Goal: Transaction & Acquisition: Purchase product/service

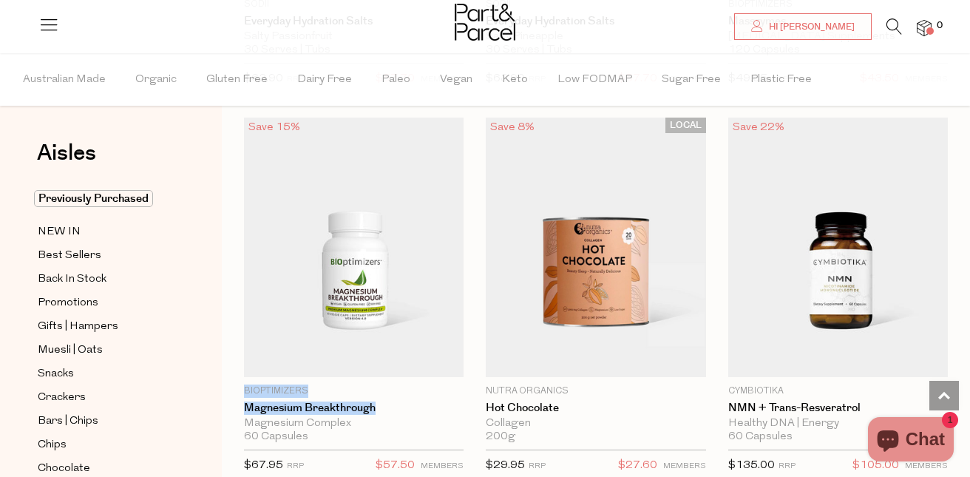
click at [889, 27] on icon at bounding box center [894, 26] width 16 height 16
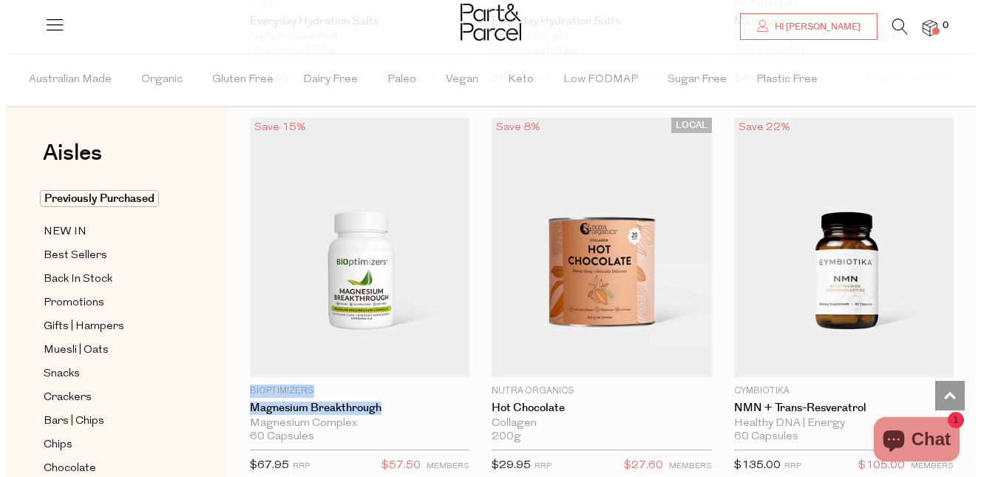
scroll to position [4785, 0]
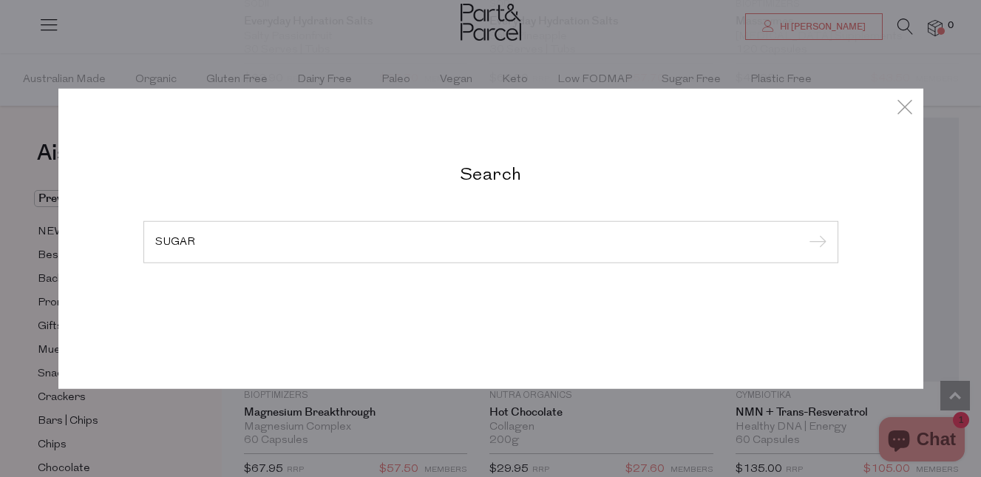
type input "SUGAR"
click at [804, 231] on input "submit" at bounding box center [815, 242] width 22 height 22
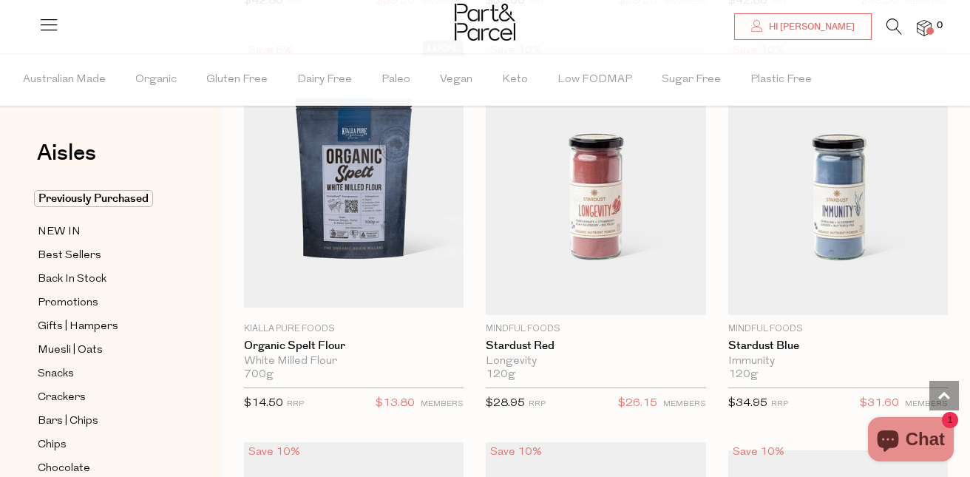
scroll to position [2366, 0]
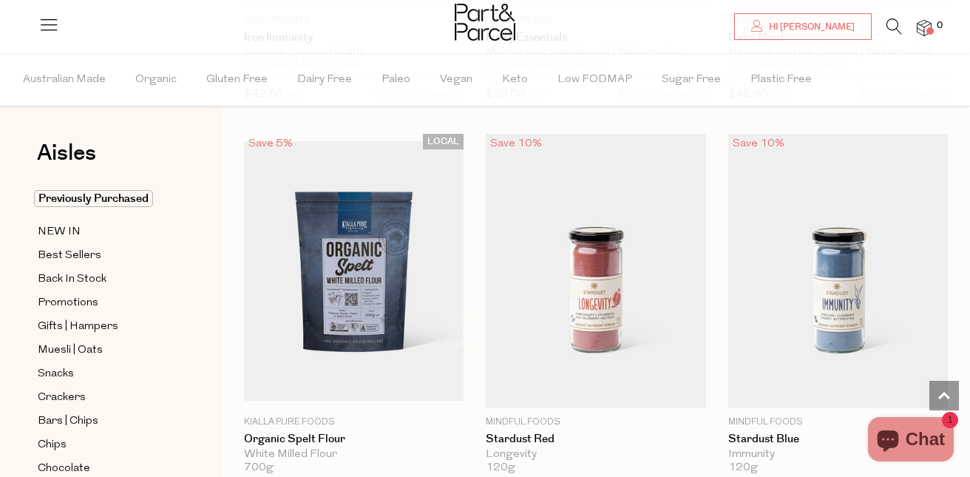
click at [890, 37] on link at bounding box center [894, 31] width 16 height 16
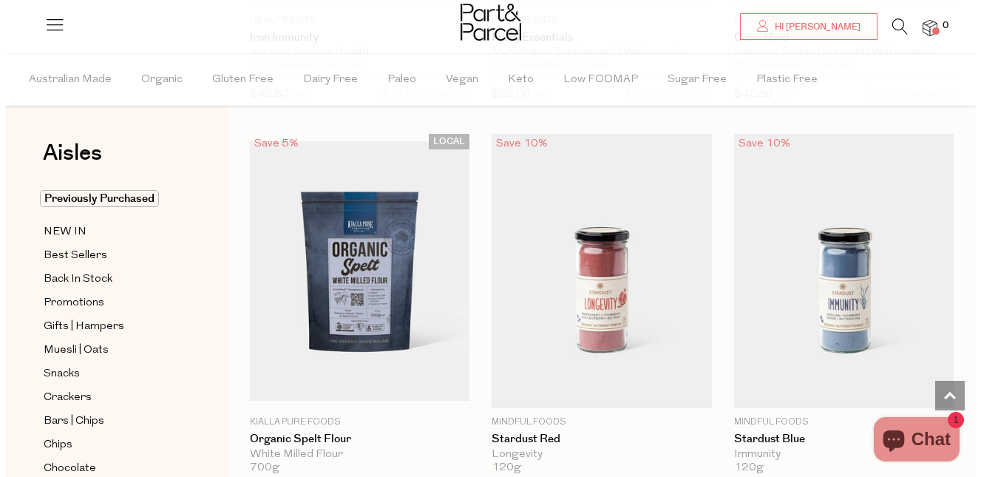
scroll to position [2388, 0]
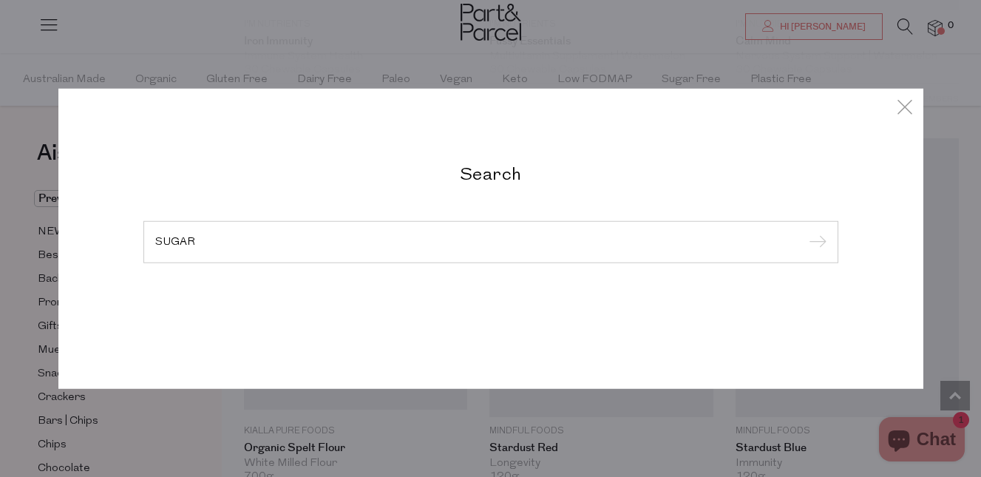
type input "SUGAR"
click at [804, 231] on input "submit" at bounding box center [815, 242] width 22 height 22
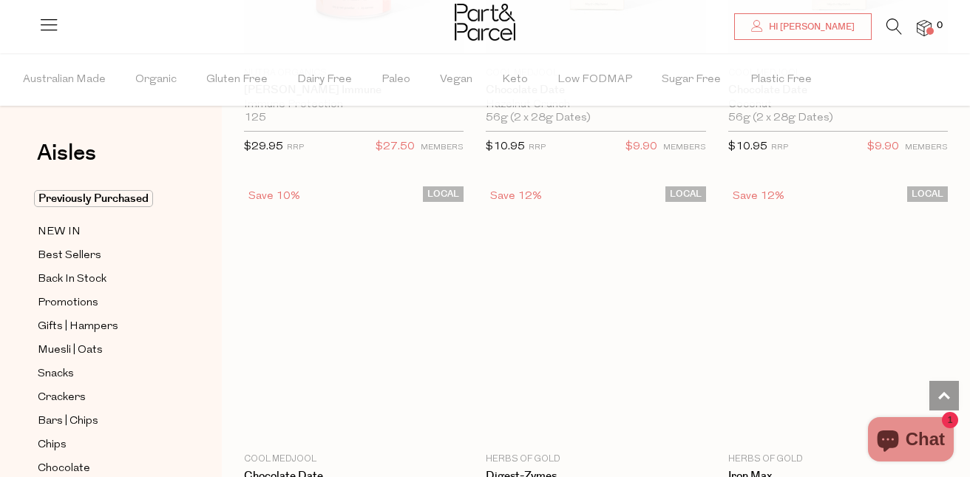
scroll to position [3990, 0]
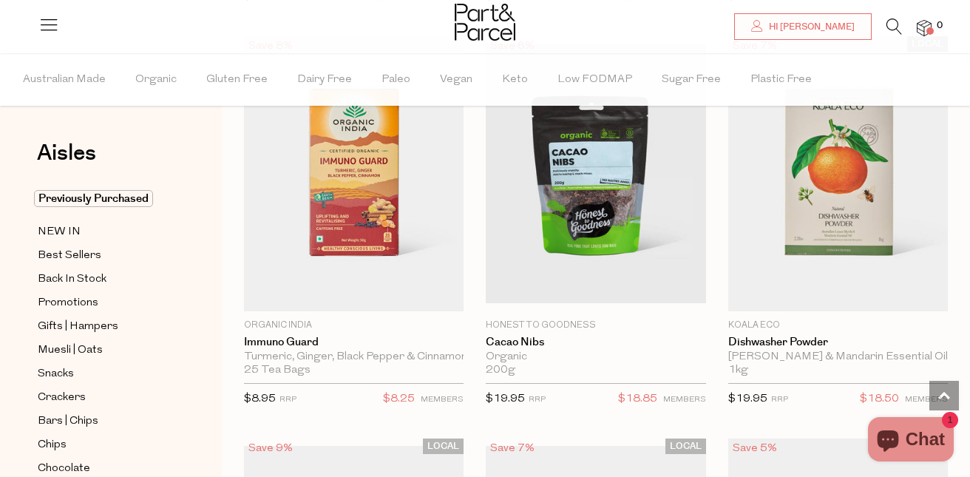
scroll to position [10703, 0]
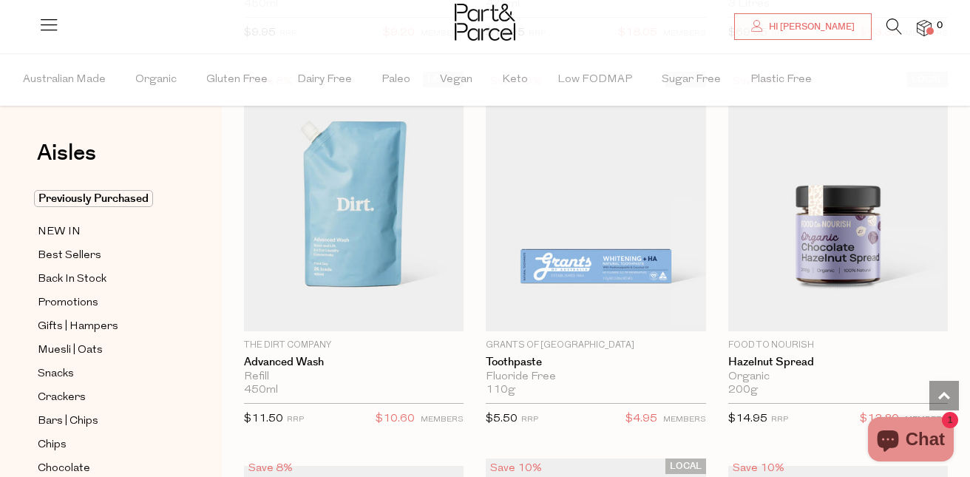
scroll to position [16263, 0]
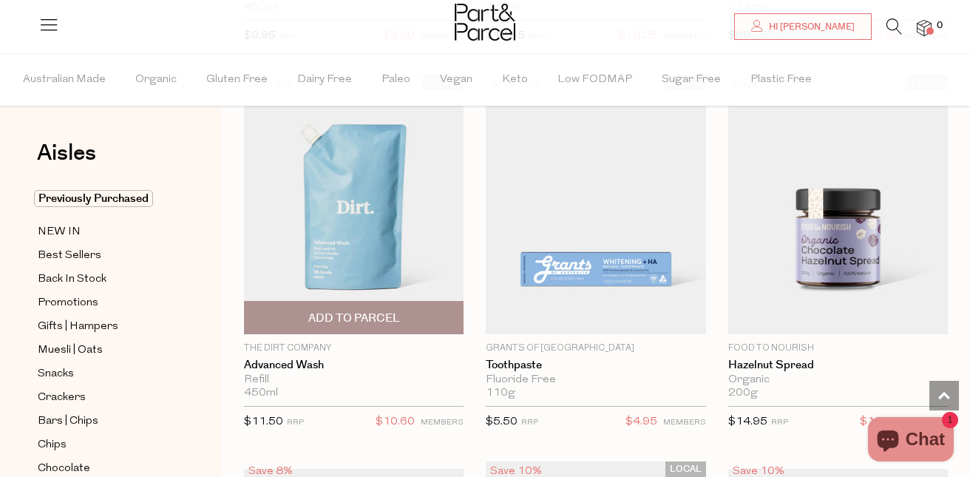
click at [333, 302] on span "Add To Parcel" at bounding box center [353, 318] width 211 height 32
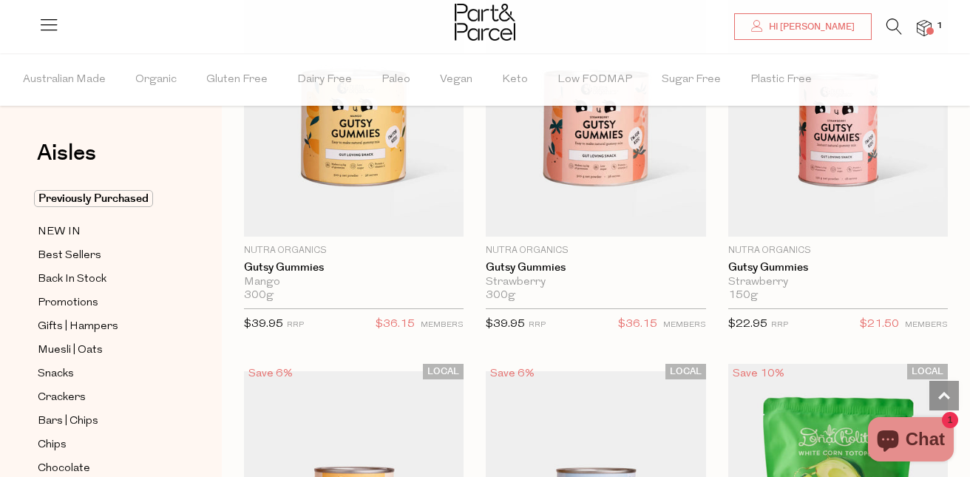
scroll to position [18333, 0]
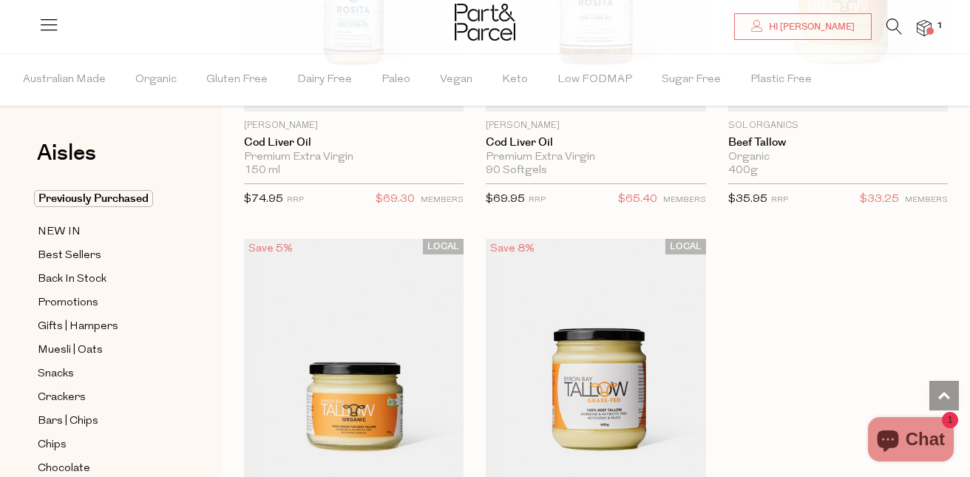
scroll to position [25943, 0]
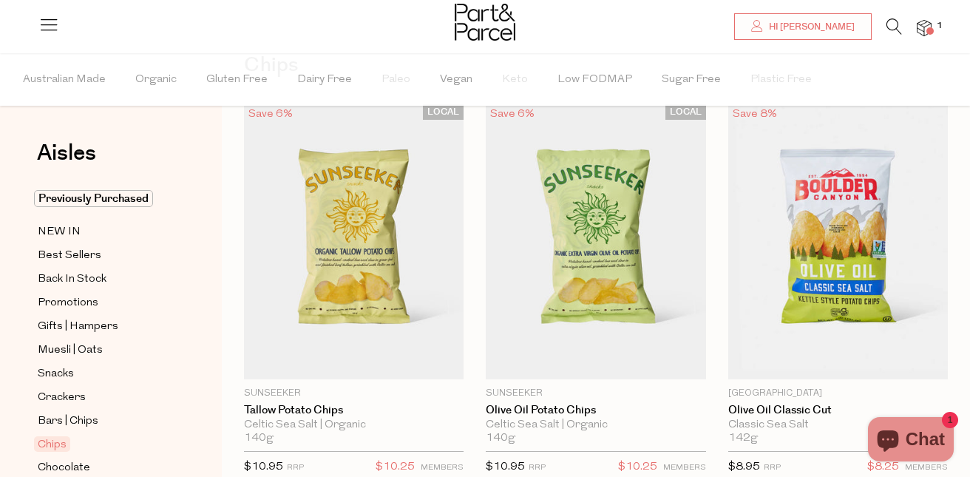
scroll to position [177, 0]
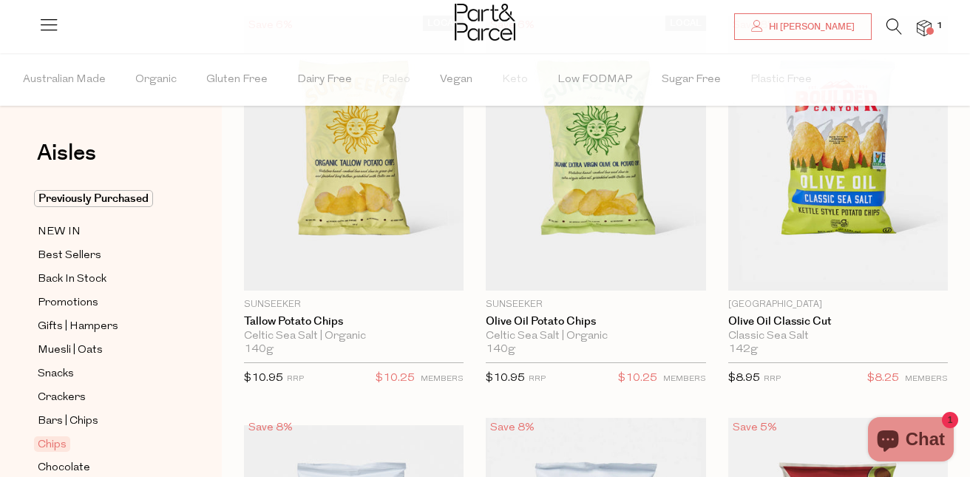
click at [183, 437] on div "Chips" at bounding box center [112, 444] width 156 height 18
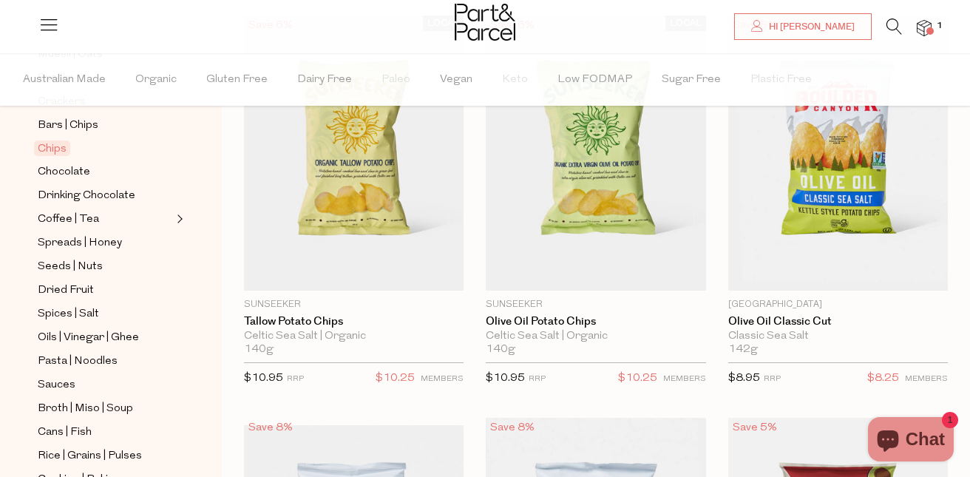
scroll to position [384, 0]
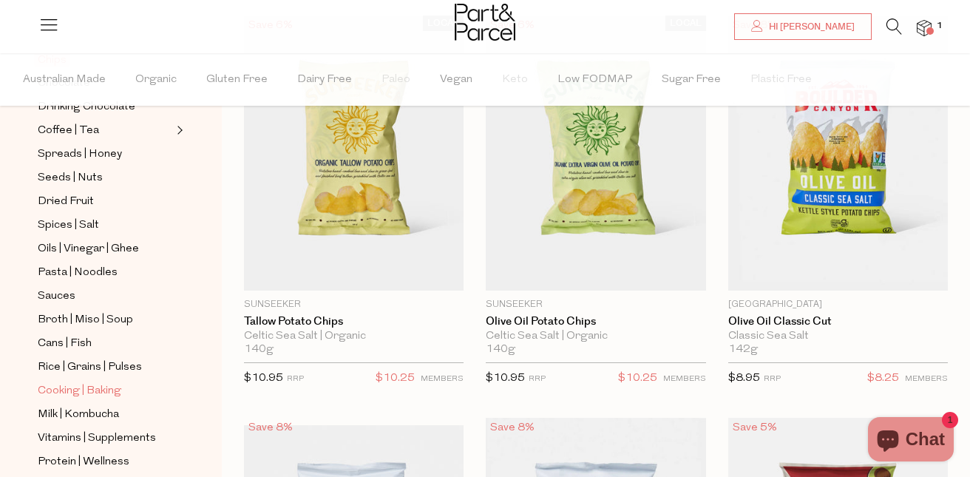
click at [97, 382] on span "Cooking | Baking" at bounding box center [80, 391] width 84 height 18
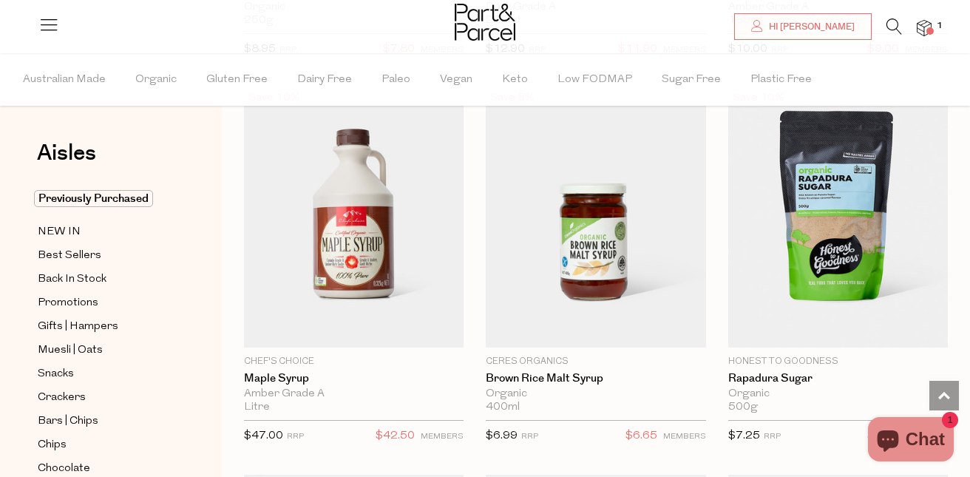
scroll to position [4761, 0]
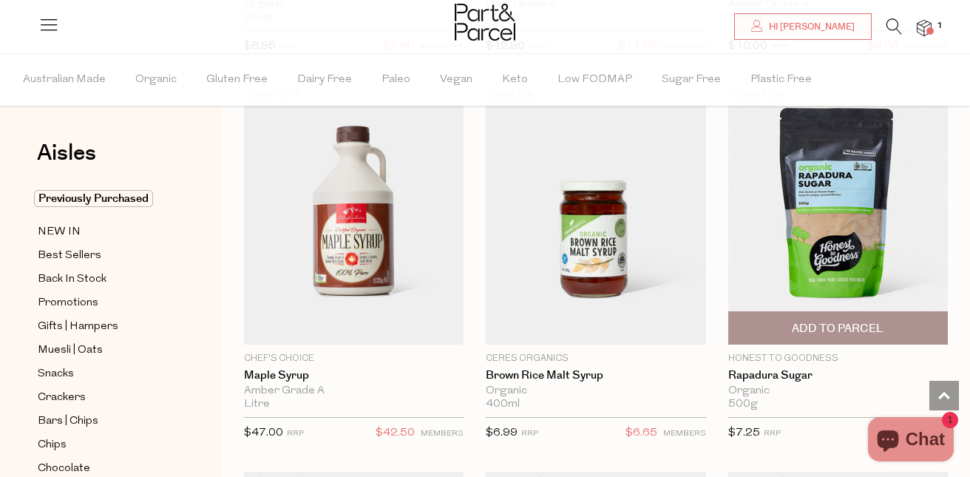
click at [824, 227] on img at bounding box center [838, 215] width 220 height 260
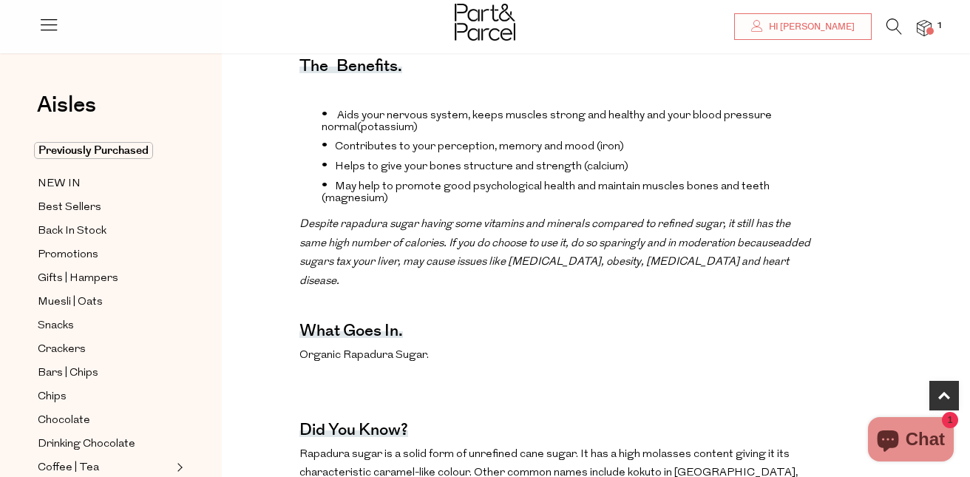
scroll to position [532, 0]
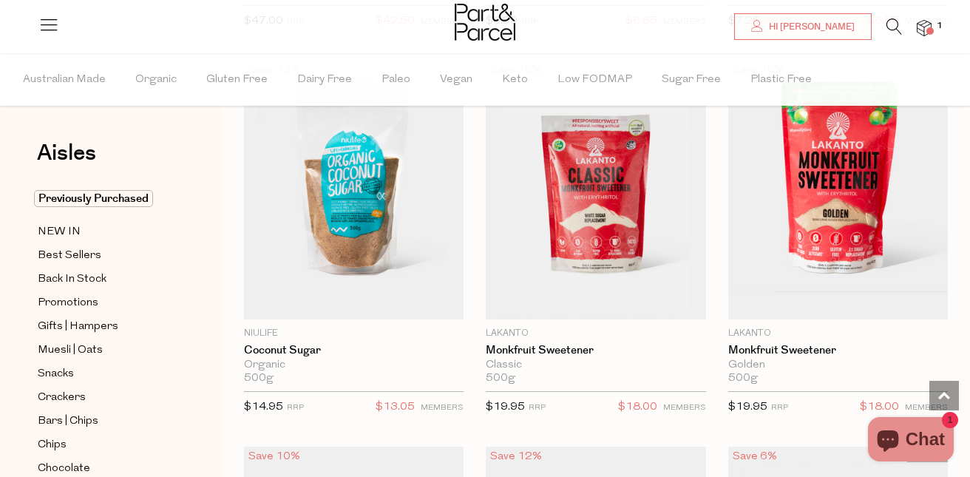
scroll to position [5175, 0]
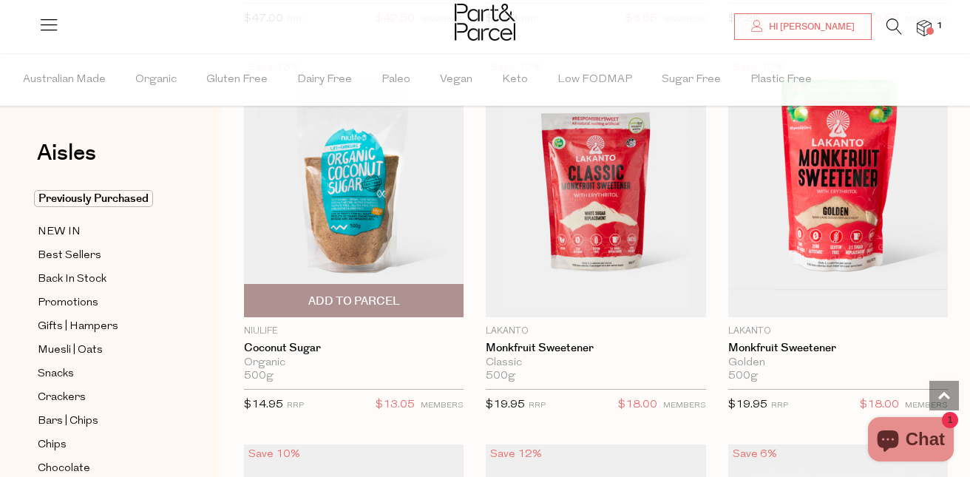
click at [367, 294] on span "Add To Parcel" at bounding box center [354, 302] width 92 height 16
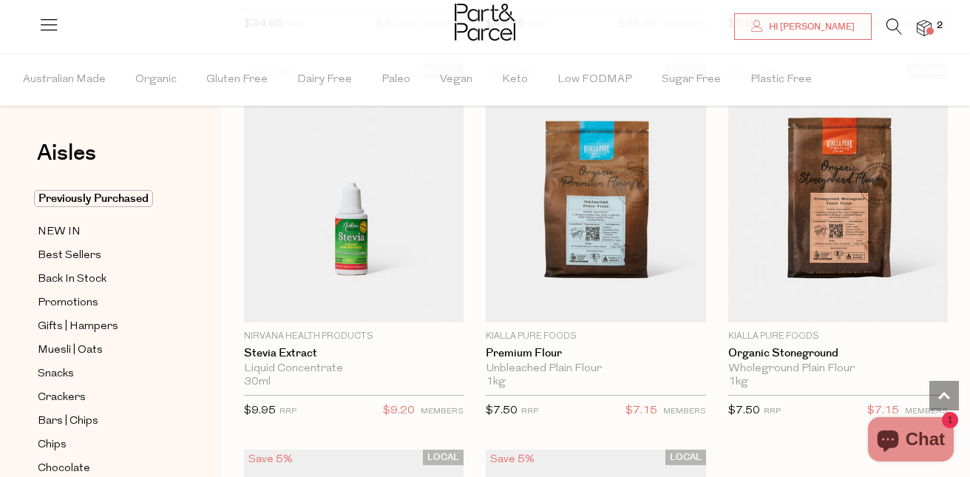
scroll to position [5944, 0]
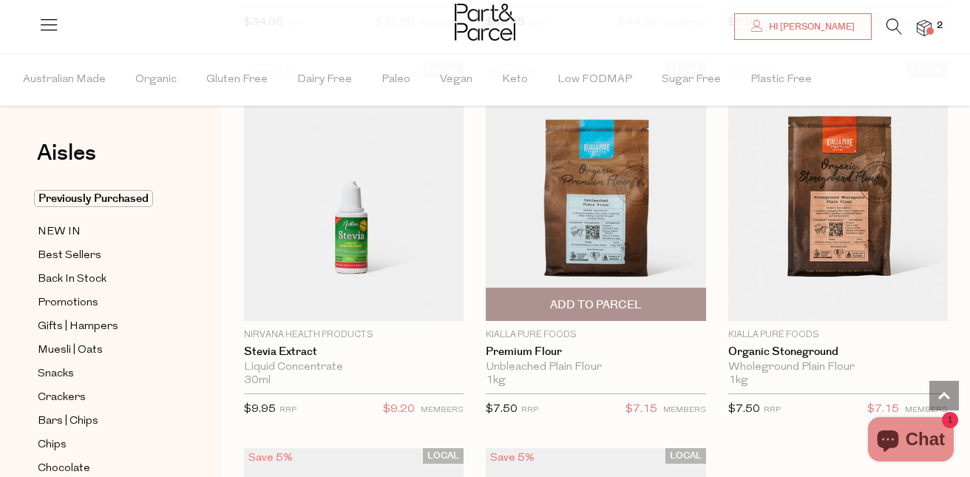
click at [575, 297] on span "Add To Parcel" at bounding box center [596, 305] width 92 height 16
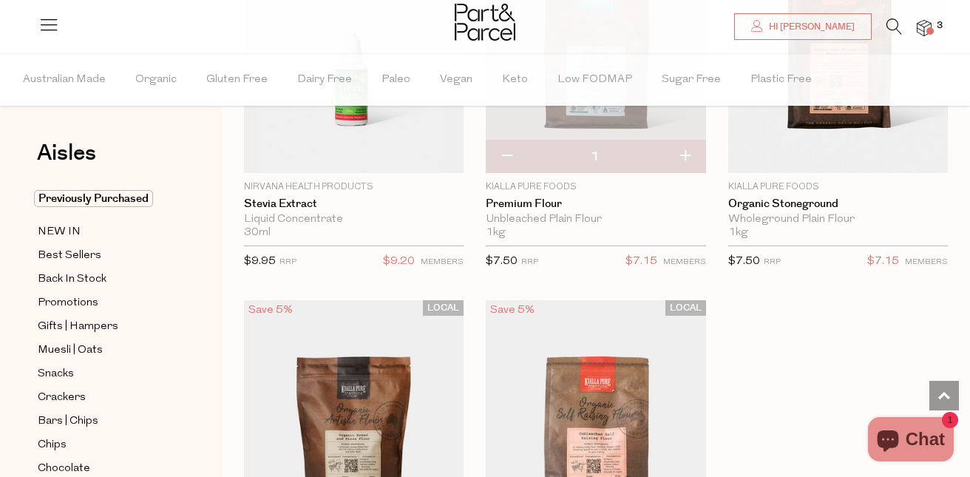
scroll to position [6191, 0]
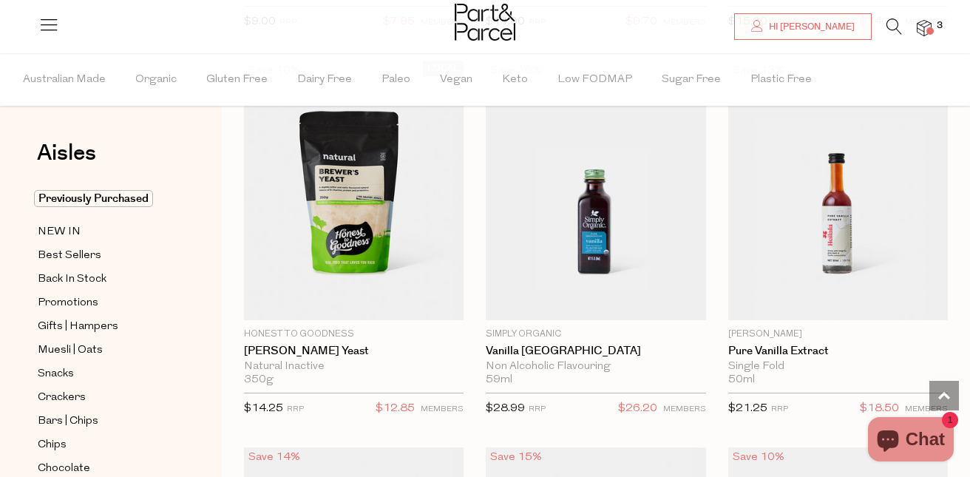
scroll to position [9819, 0]
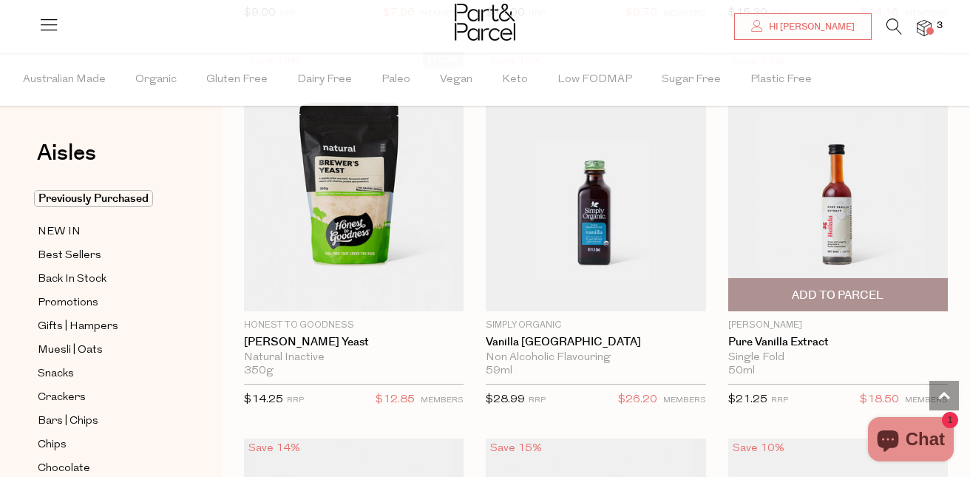
click at [855, 288] on span "Add To Parcel" at bounding box center [838, 296] width 92 height 16
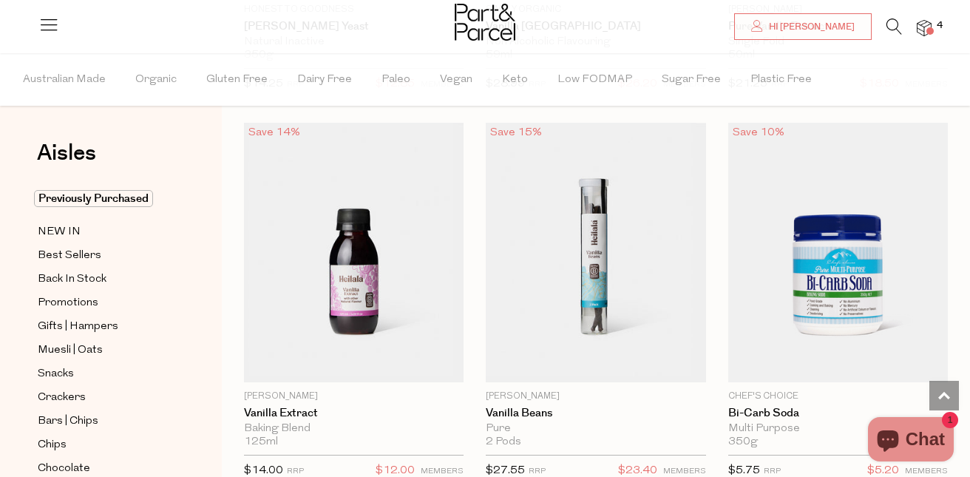
scroll to position [10155, 0]
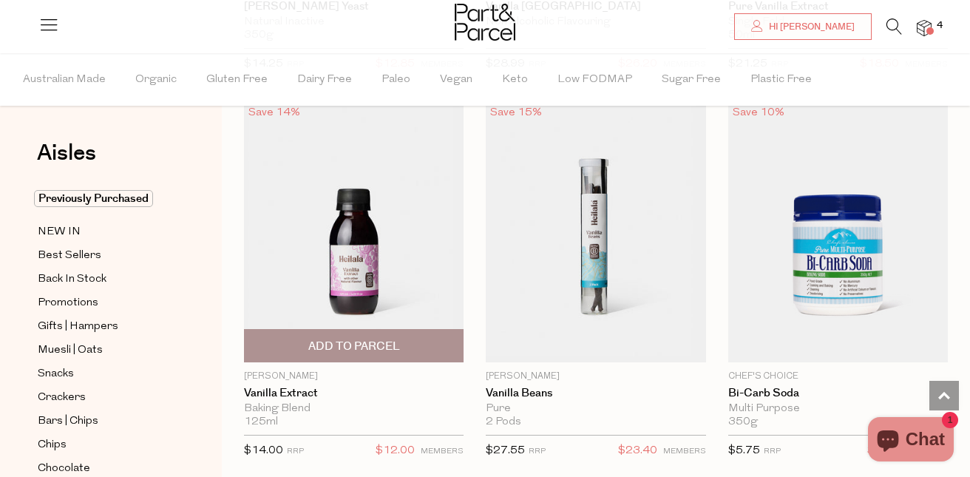
click at [403, 330] on span "Add To Parcel" at bounding box center [353, 346] width 211 height 32
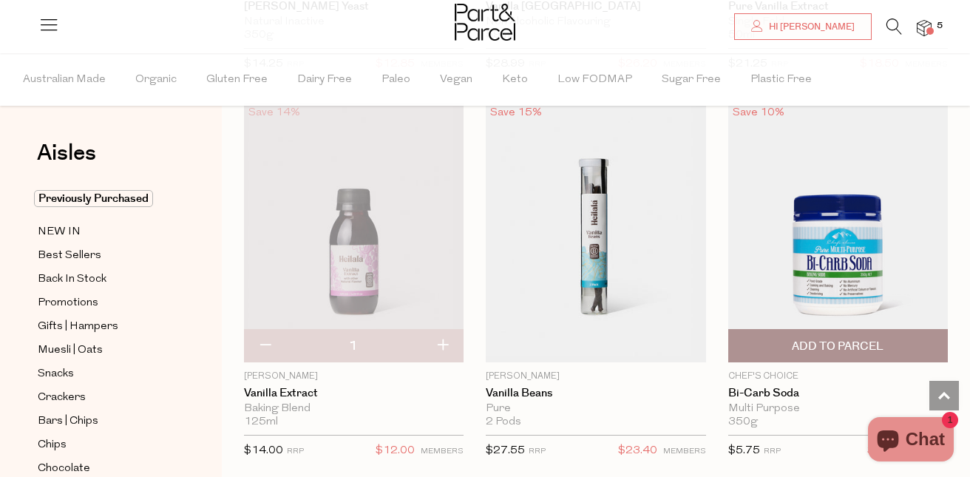
click at [857, 339] on span "Add To Parcel" at bounding box center [838, 347] width 92 height 16
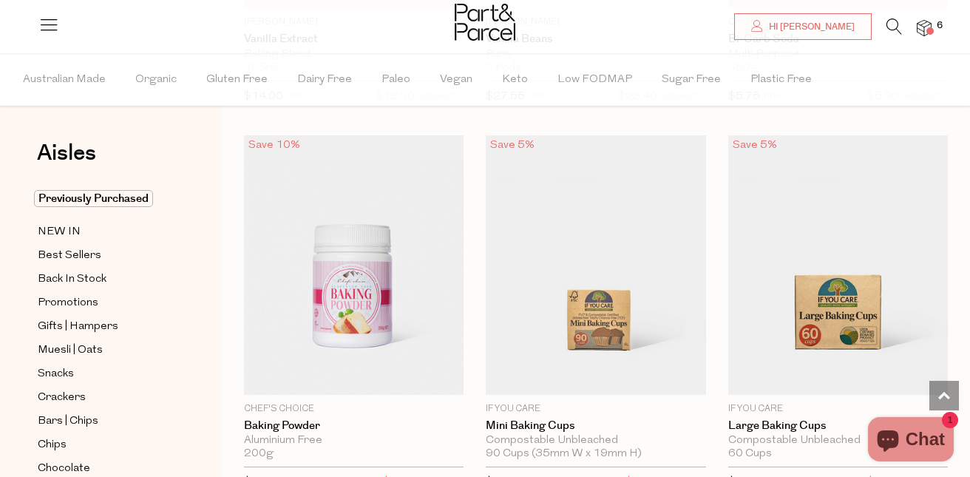
scroll to position [10548, 0]
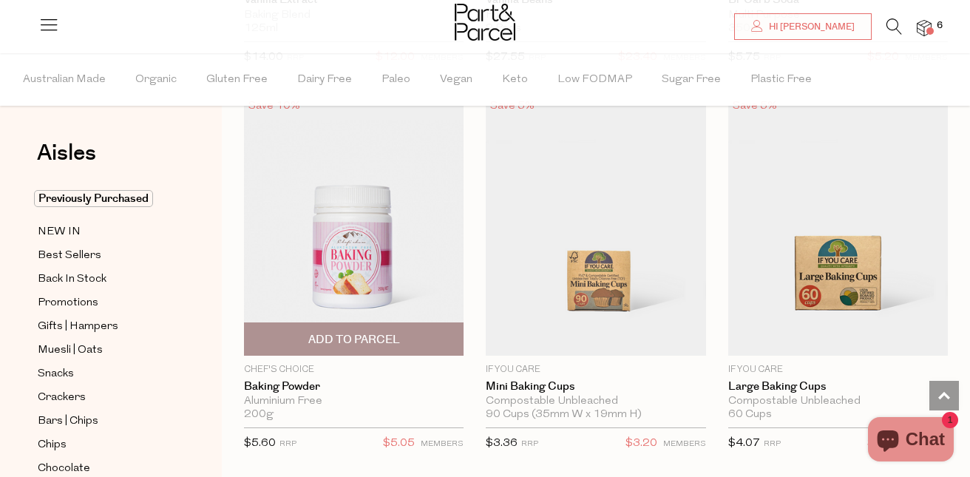
click at [379, 330] on span "Add To Parcel" at bounding box center [353, 339] width 211 height 32
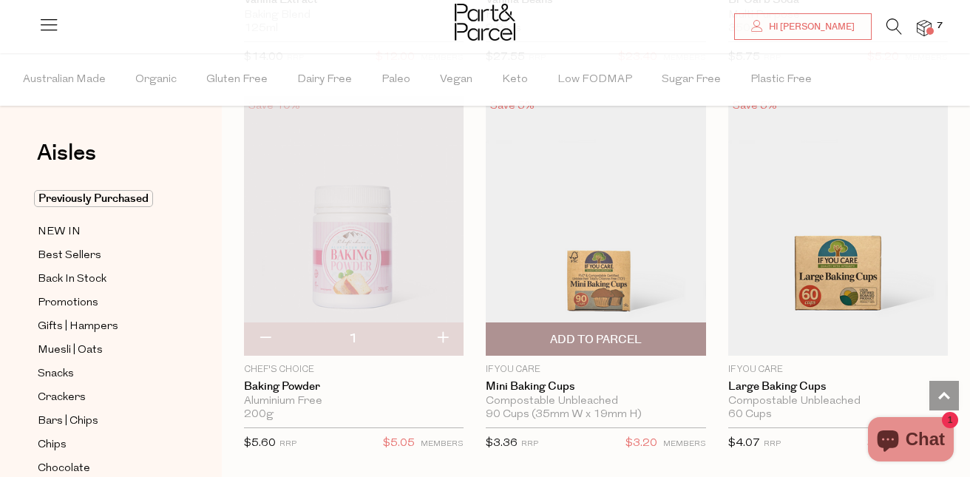
click at [625, 332] on span "Add To Parcel" at bounding box center [596, 340] width 92 height 16
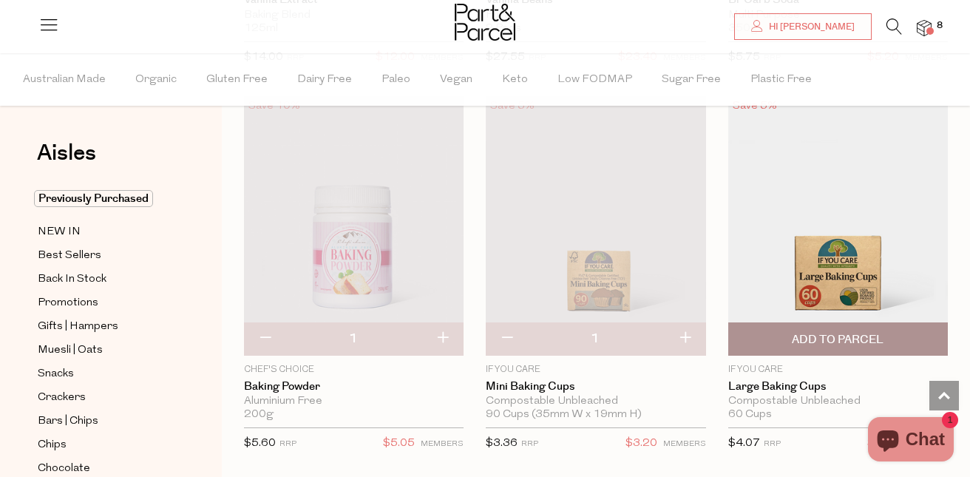
click at [819, 330] on span "Add To Parcel" at bounding box center [838, 339] width 211 height 32
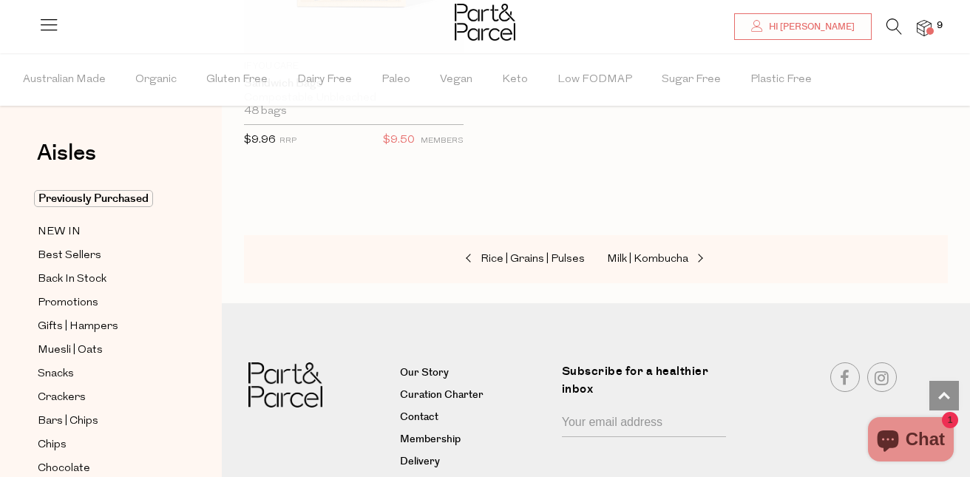
scroll to position [11296, 0]
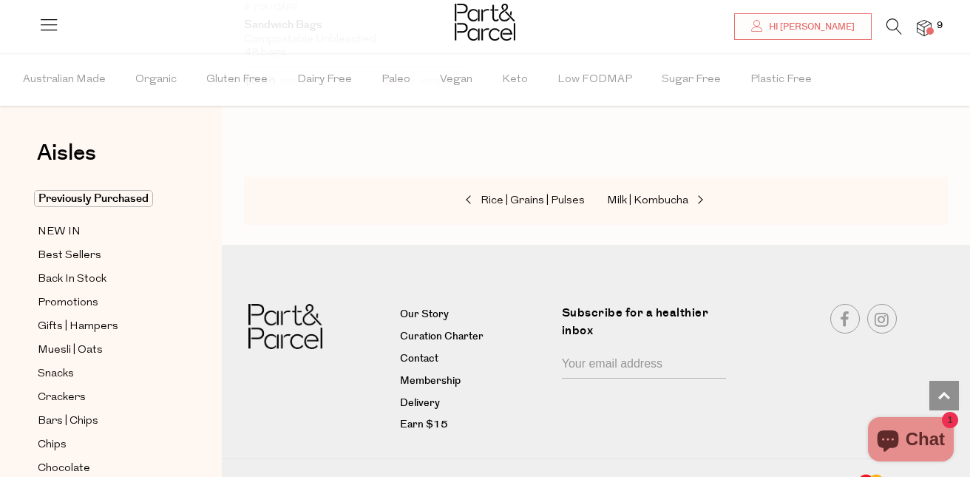
click at [895, 22] on icon at bounding box center [894, 26] width 16 height 16
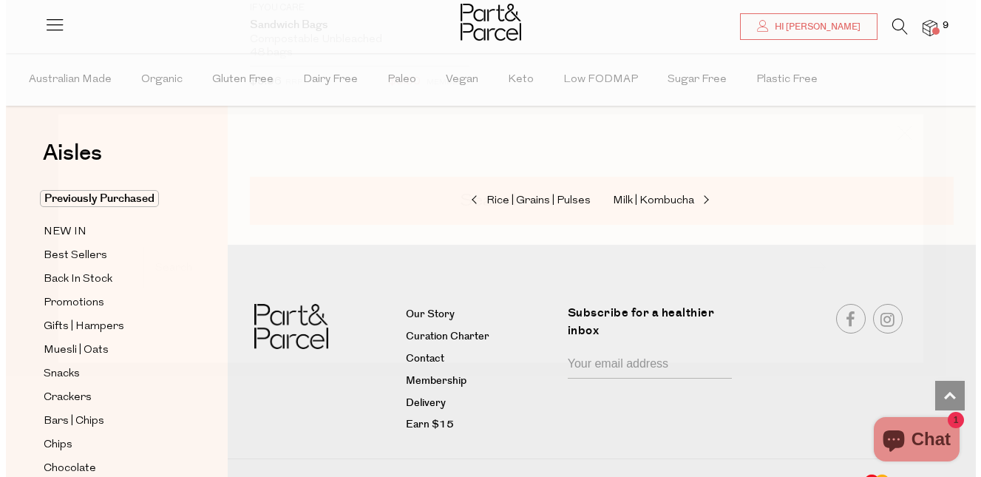
scroll to position [11423, 0]
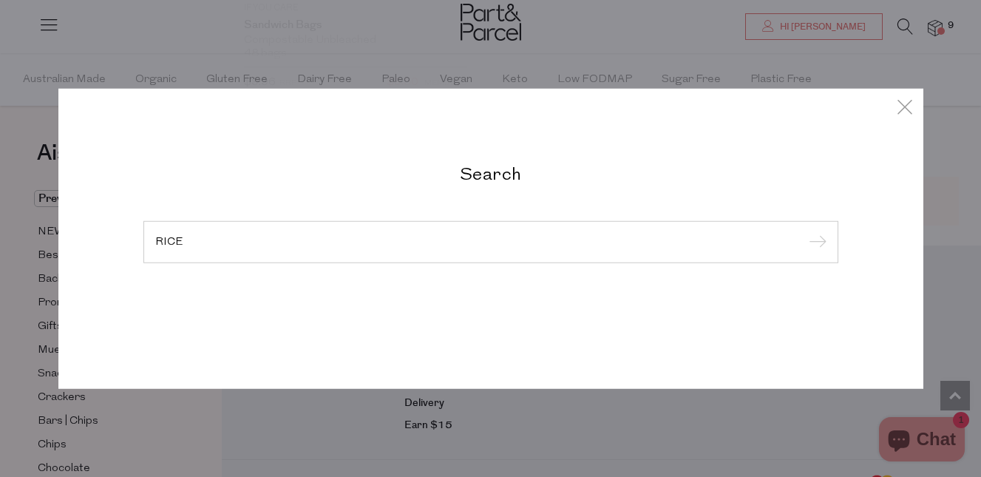
type input "RICE"
click at [804, 231] on input "submit" at bounding box center [815, 242] width 22 height 22
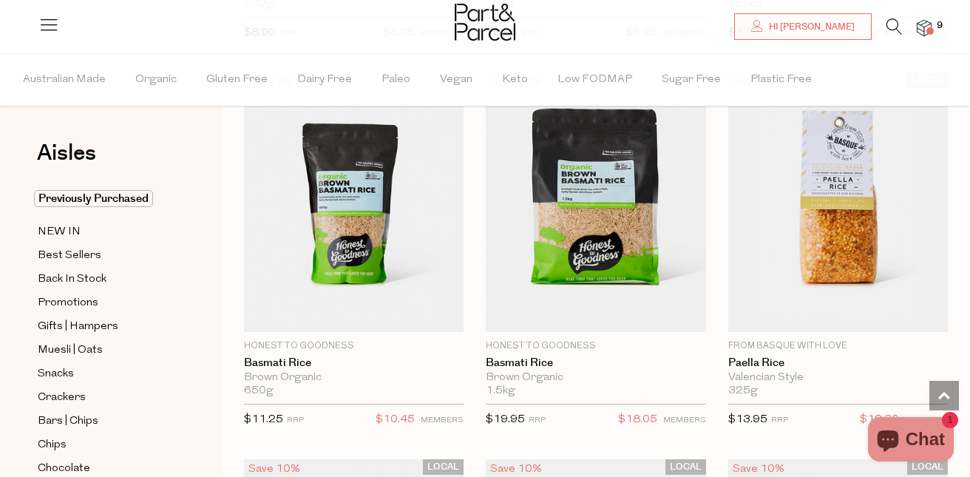
scroll to position [3600, 0]
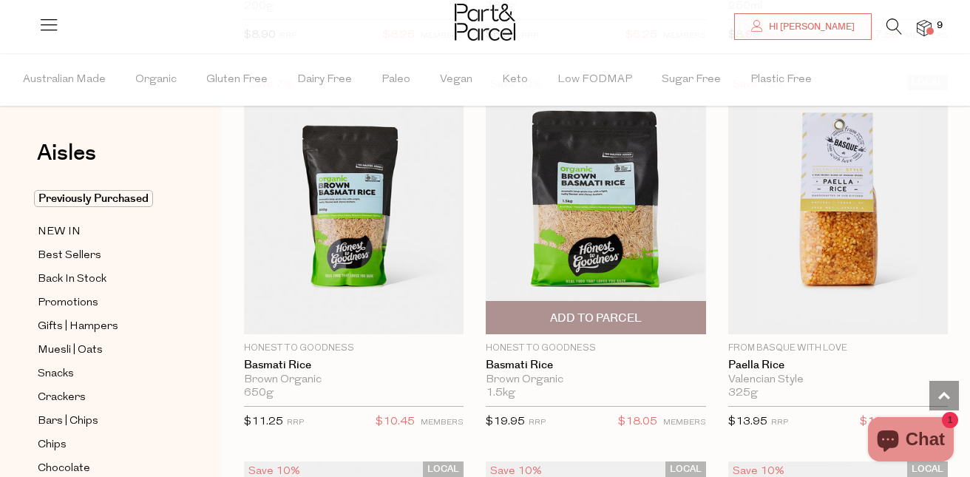
click at [603, 318] on span "Add To Parcel" at bounding box center [596, 319] width 92 height 16
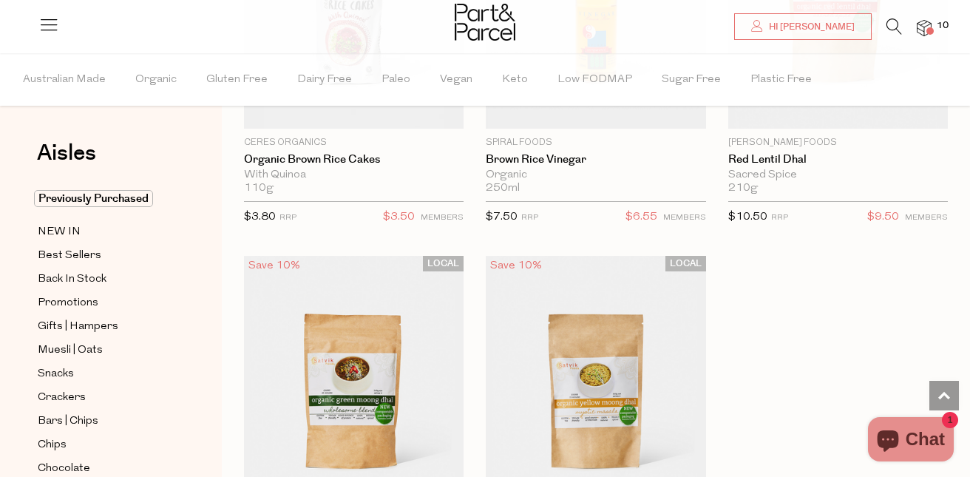
scroll to position [6202, 0]
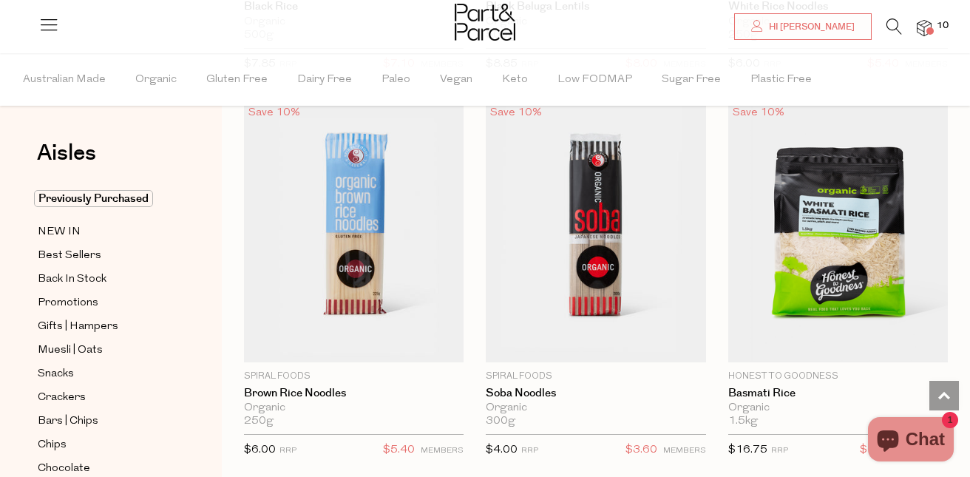
scroll to position [8598, 0]
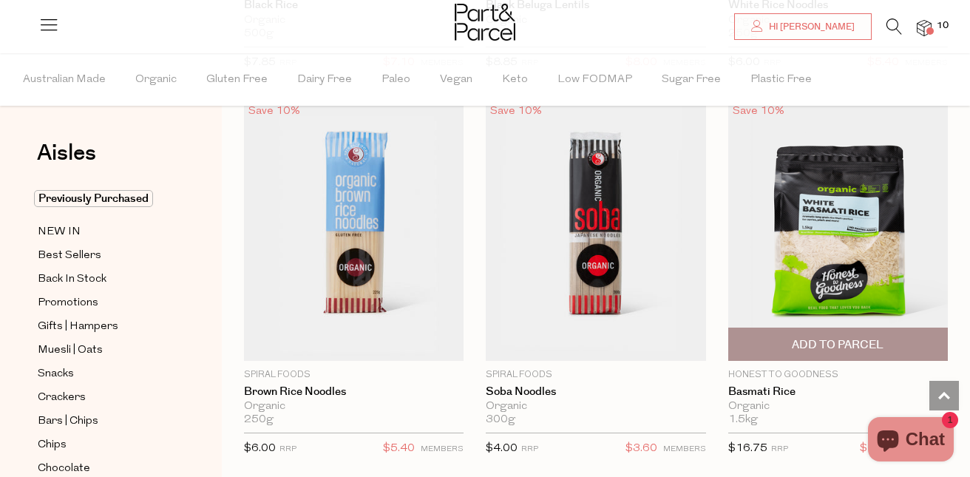
click at [869, 337] on span "Add To Parcel" at bounding box center [838, 345] width 92 height 16
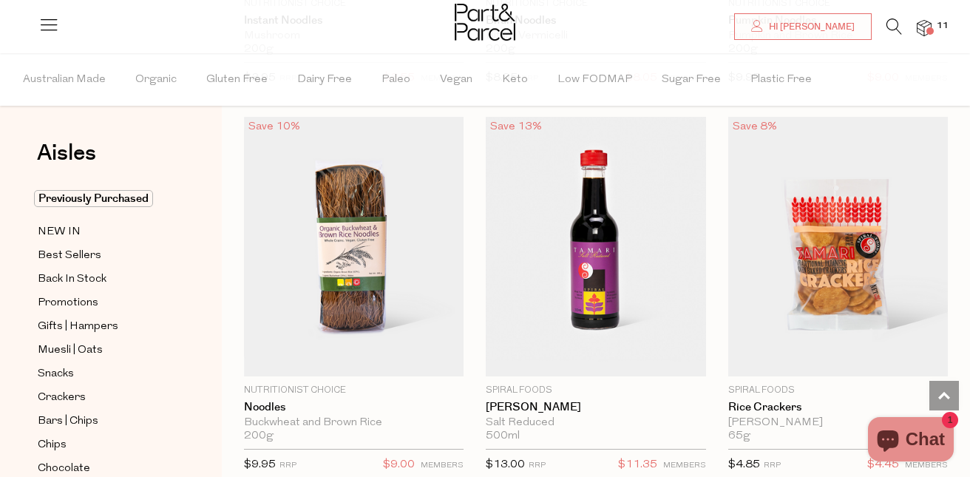
scroll to position [9751, 0]
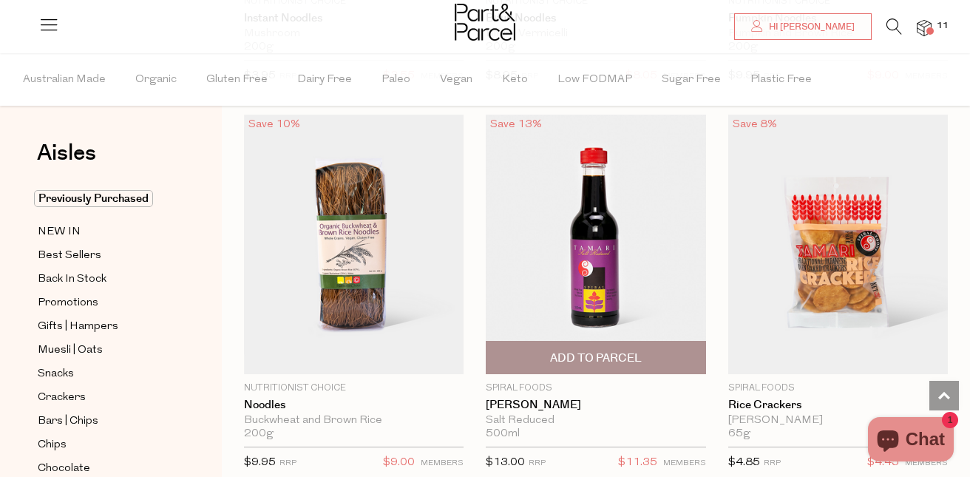
click at [600, 350] on span "Add To Parcel" at bounding box center [596, 358] width 92 height 16
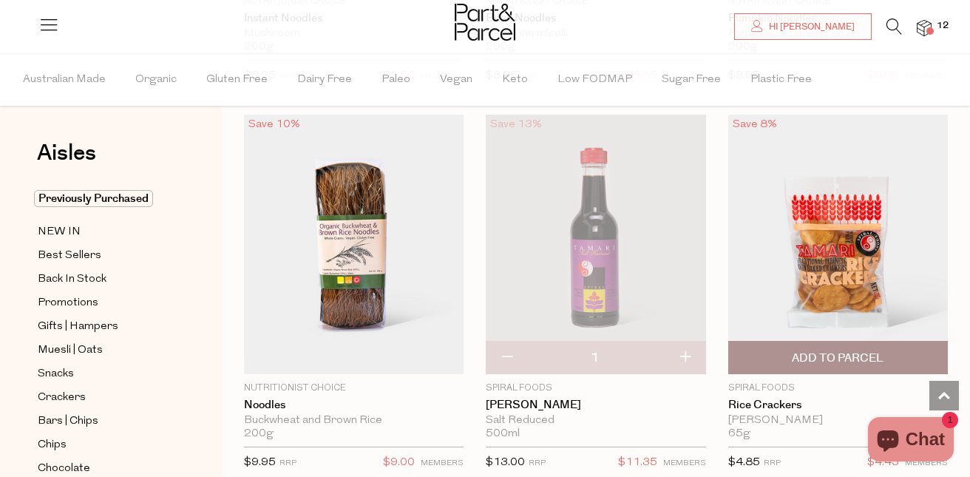
click at [794, 350] on span "Add To Parcel" at bounding box center [838, 358] width 92 height 16
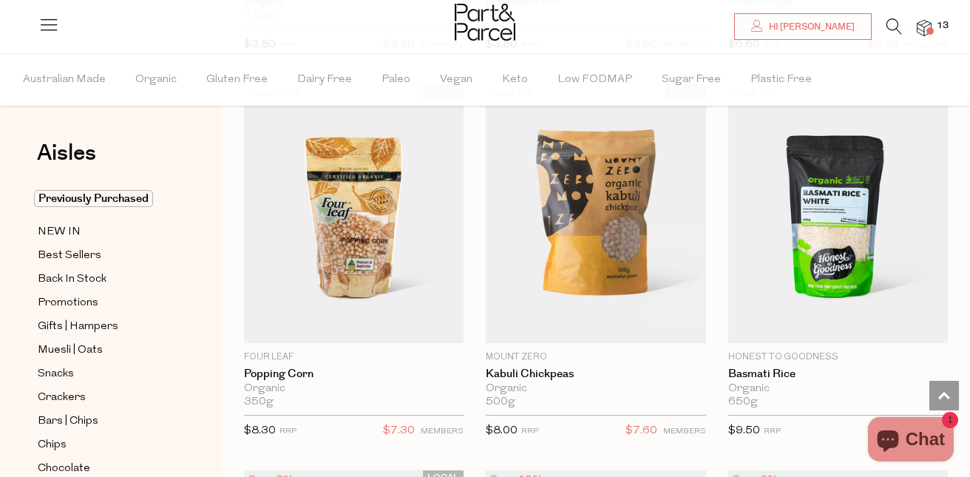
scroll to position [12206, 0]
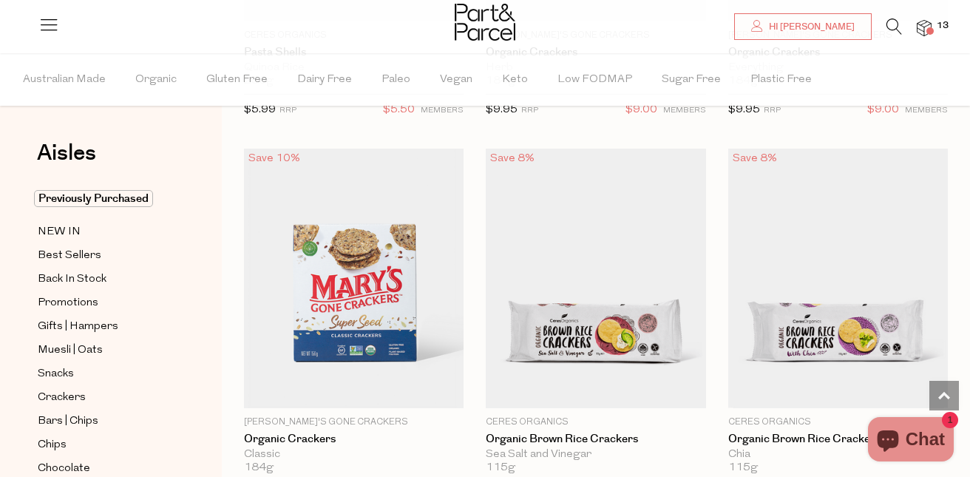
scroll to position [13330, 0]
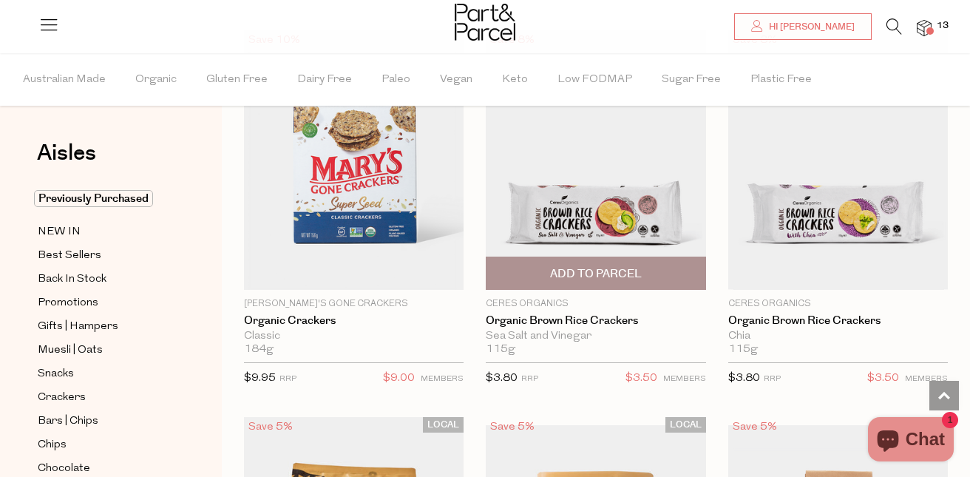
click at [548, 257] on span "Add To Parcel" at bounding box center [595, 273] width 211 height 32
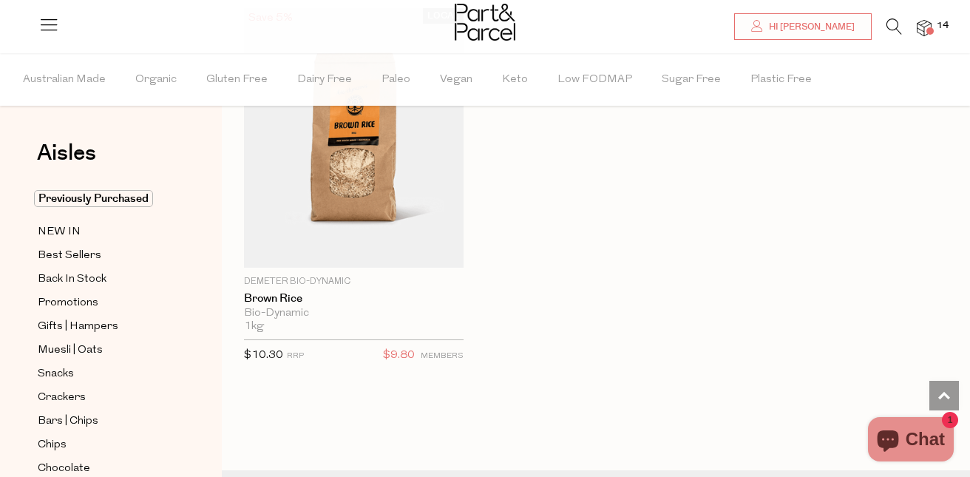
scroll to position [14217, 0]
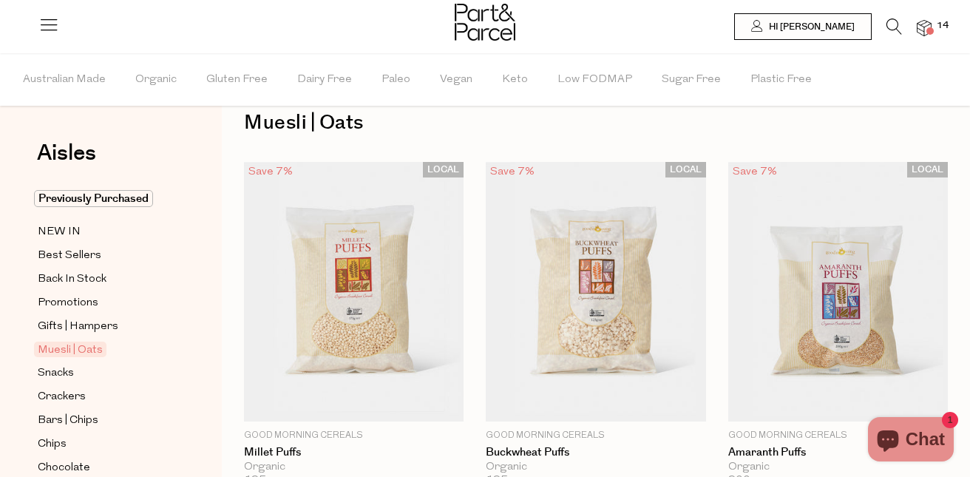
scroll to position [59, 0]
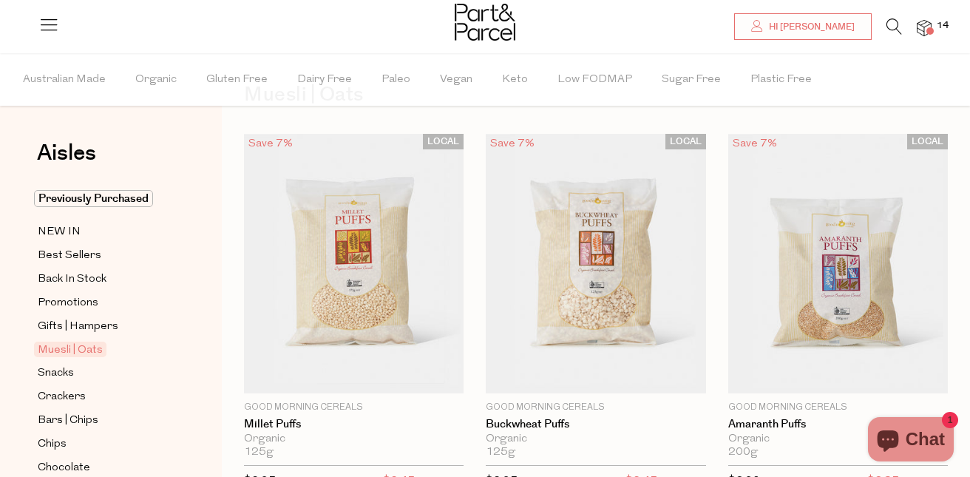
click at [206, 398] on div "Aisles Clear Previously Purchased NEW IN Best Sellers Back In Stock Promotions …" at bounding box center [111, 265] width 222 height 424
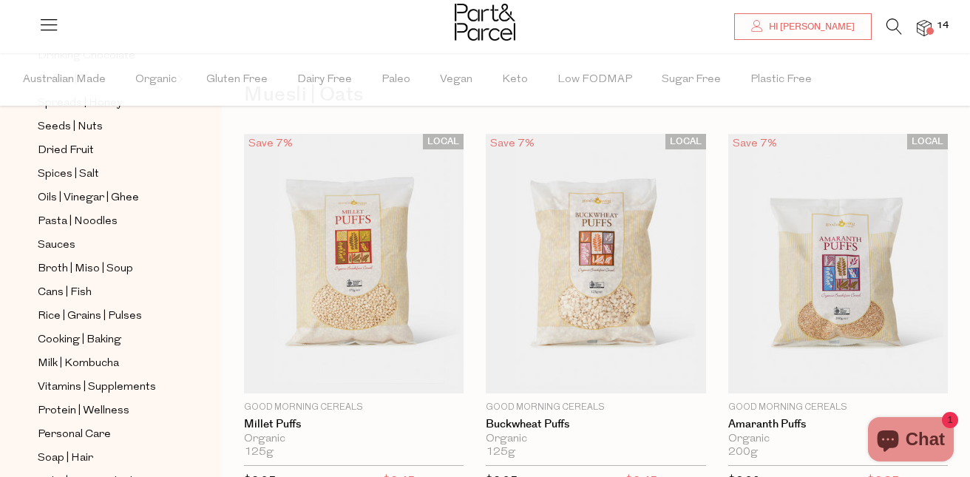
scroll to position [503, 0]
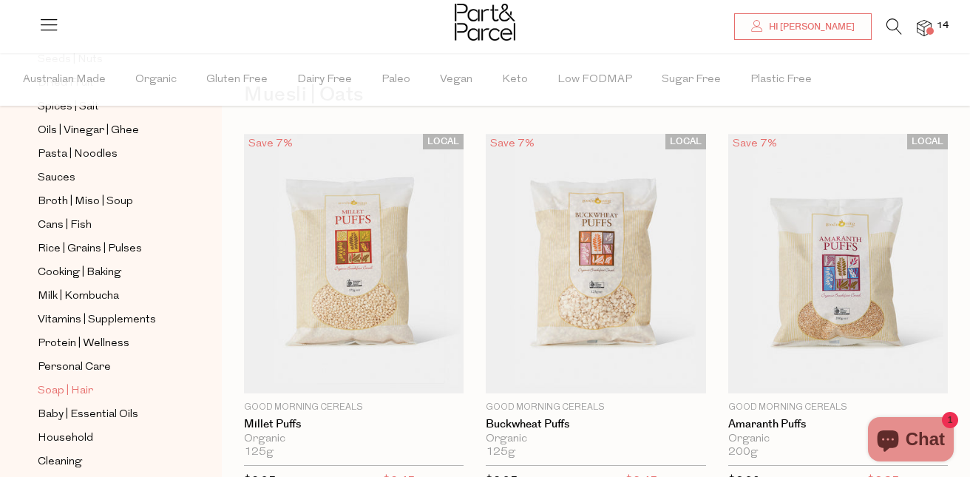
click at [60, 382] on span "Soap | Hair" at bounding box center [65, 391] width 55 height 18
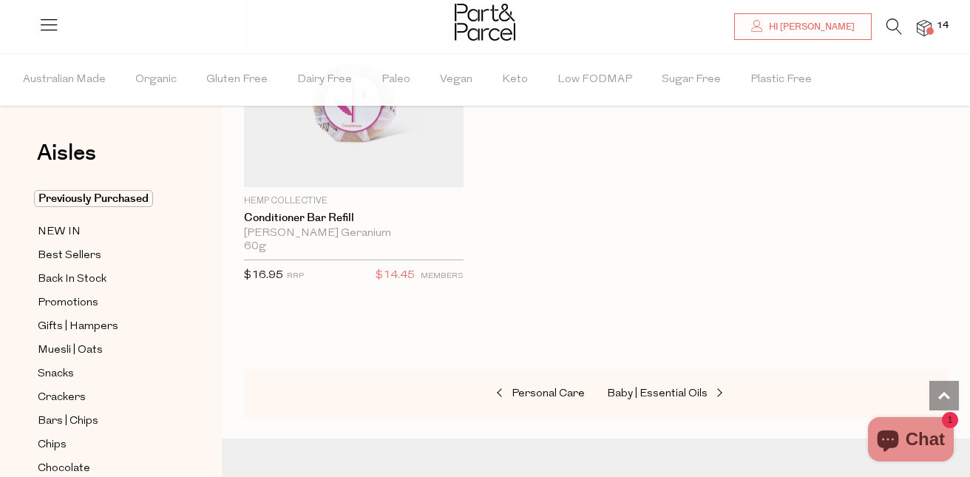
scroll to position [6092, 0]
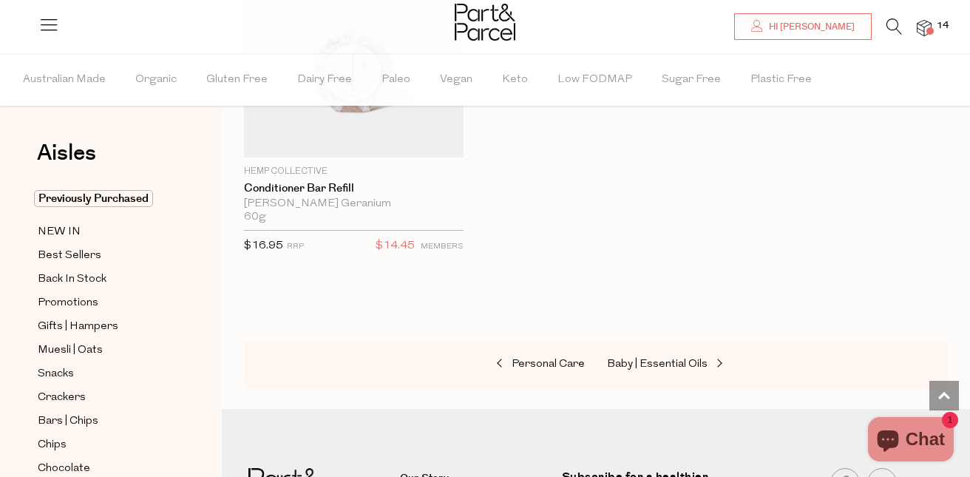
click at [193, 379] on div "Aisles Clear Previously Purchased NEW IN Best Sellers Back In Stock Promotions …" at bounding box center [111, 265] width 222 height 424
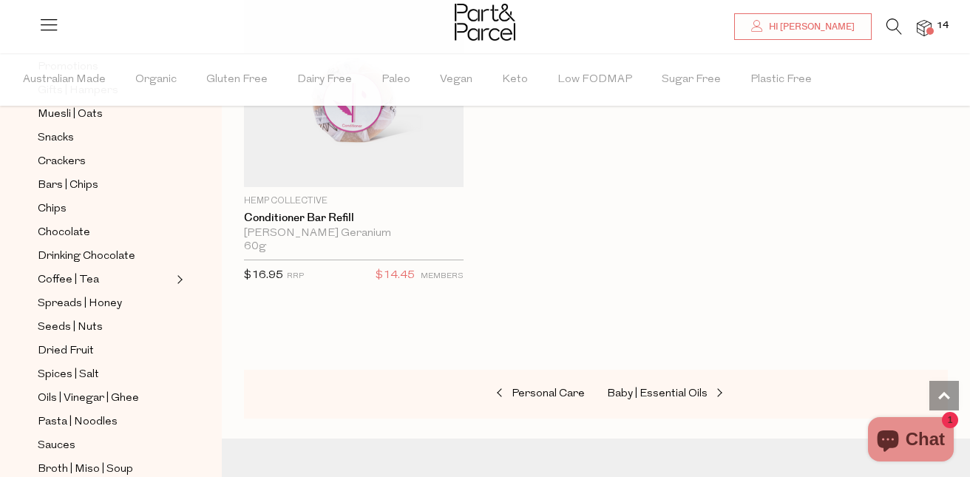
scroll to position [237, 0]
click at [69, 224] on span "Chocolate" at bounding box center [64, 232] width 52 height 18
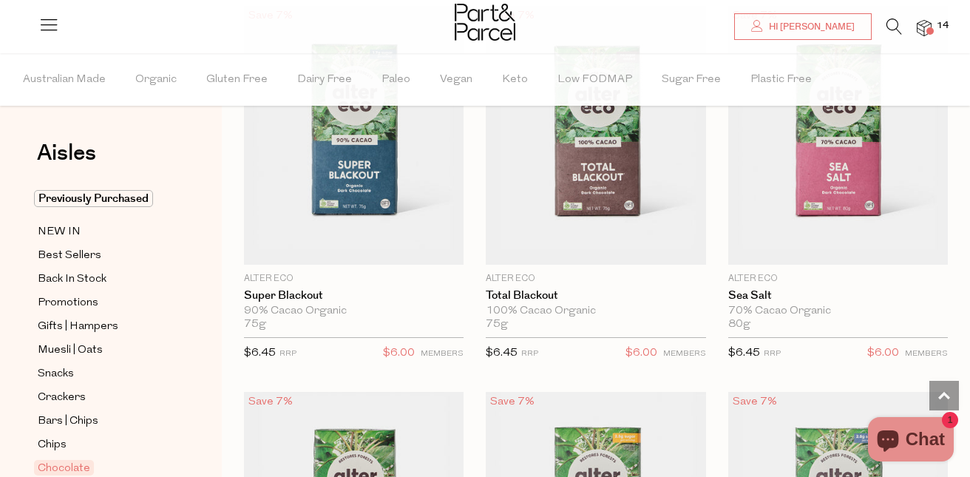
scroll to position [2573, 0]
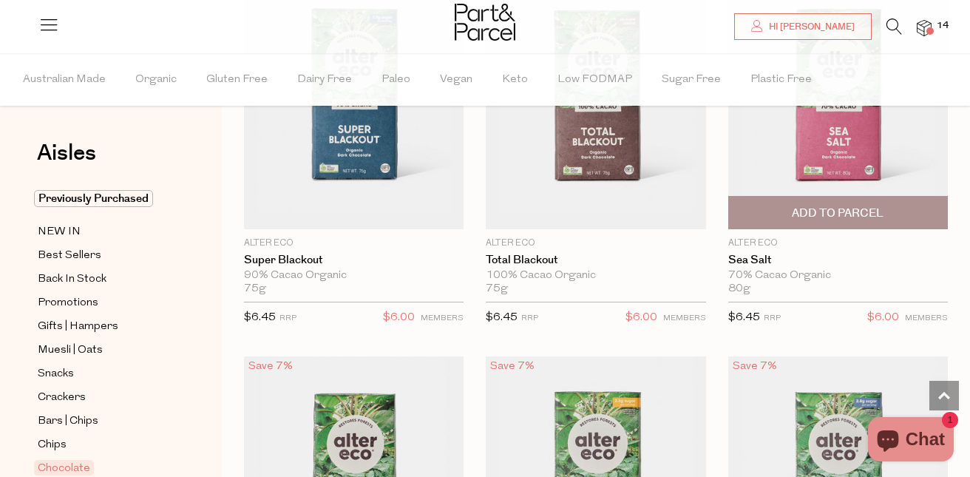
click at [797, 216] on span "Add To Parcel" at bounding box center [838, 214] width 92 height 16
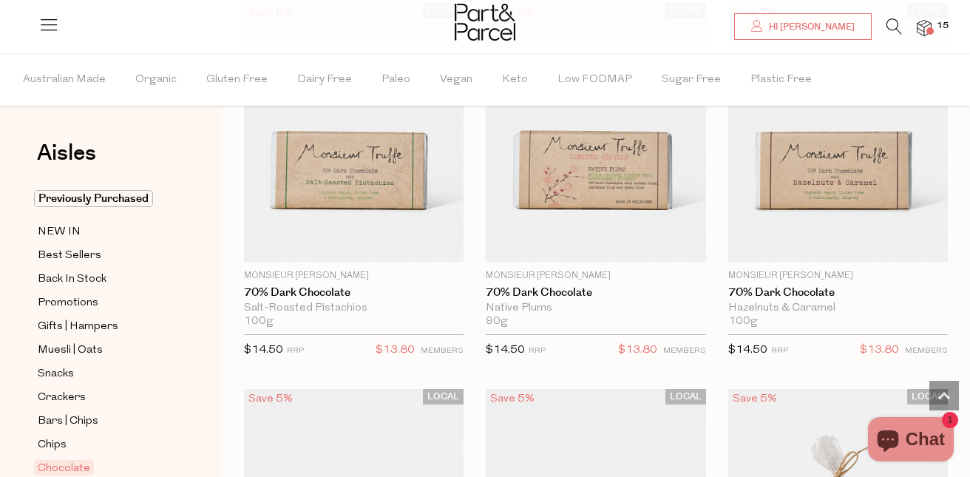
scroll to position [4111, 0]
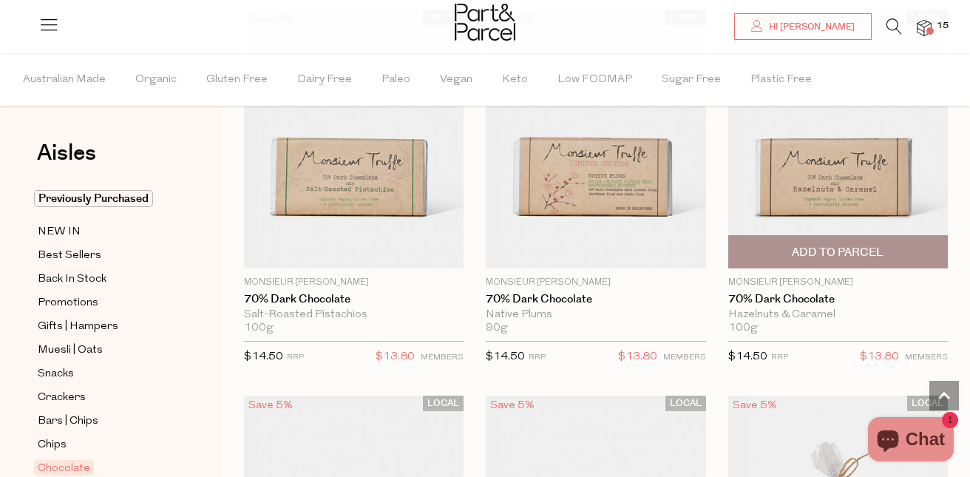
click at [872, 245] on span "Add To Parcel" at bounding box center [838, 253] width 92 height 16
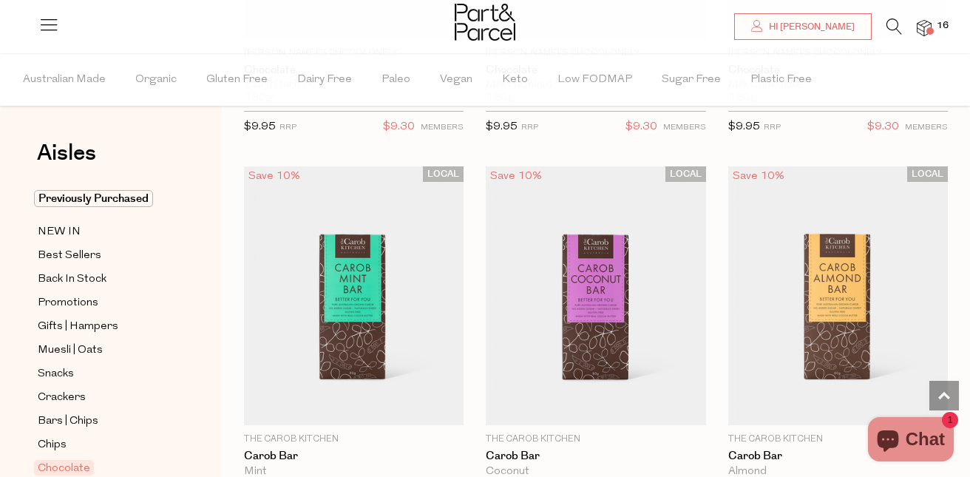
scroll to position [5501, 0]
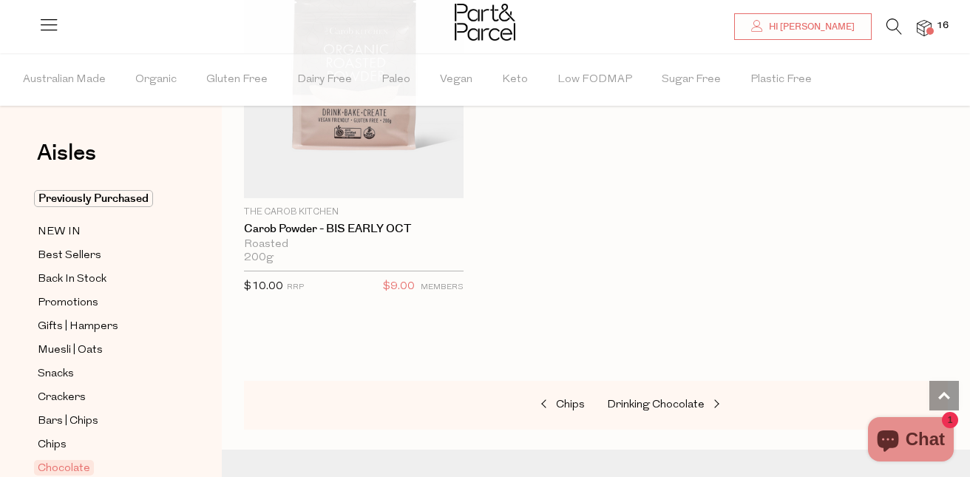
scroll to position [7748, 0]
